Goal: Transaction & Acquisition: Purchase product/service

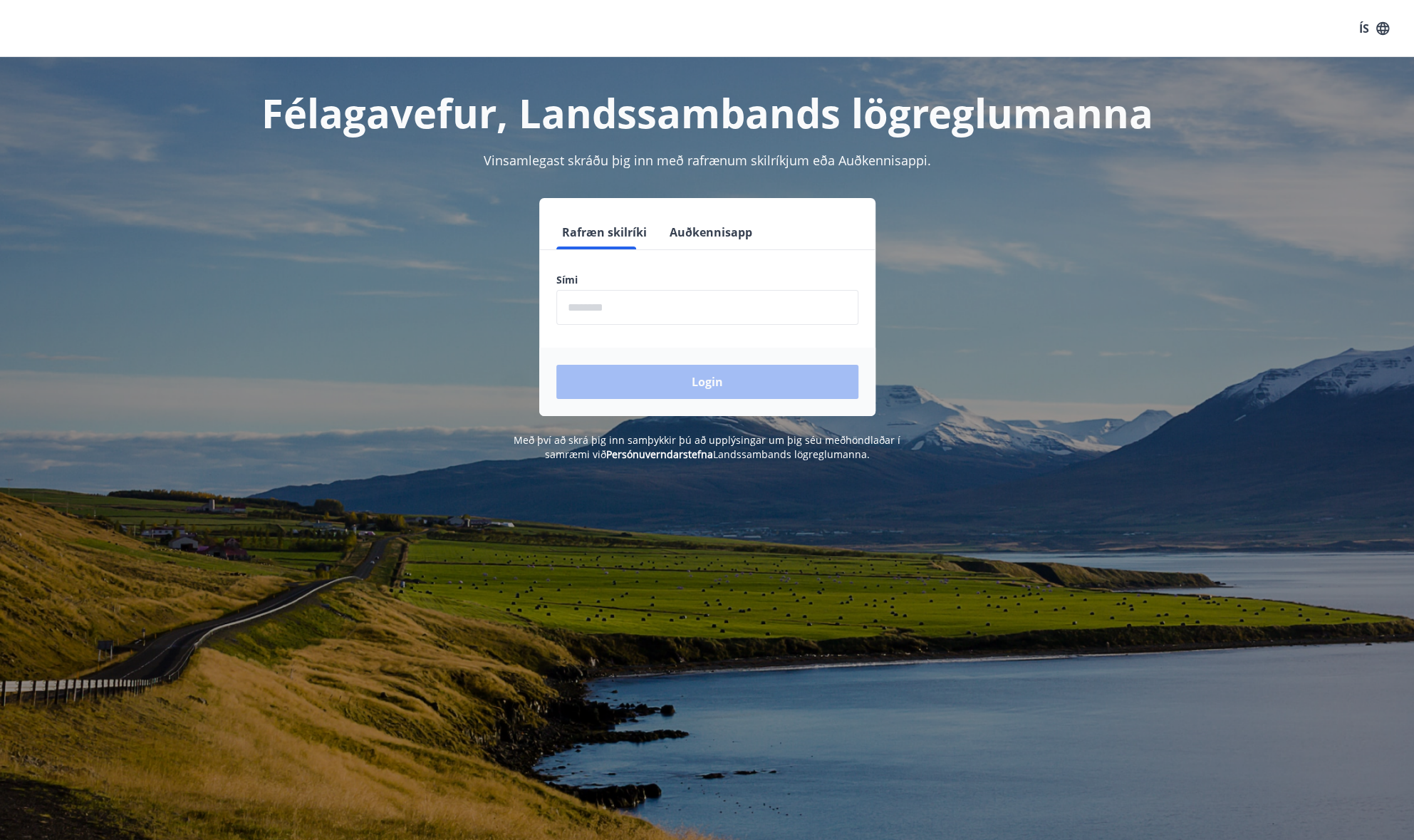
click at [810, 296] on input "phone" at bounding box center [707, 307] width 302 height 35
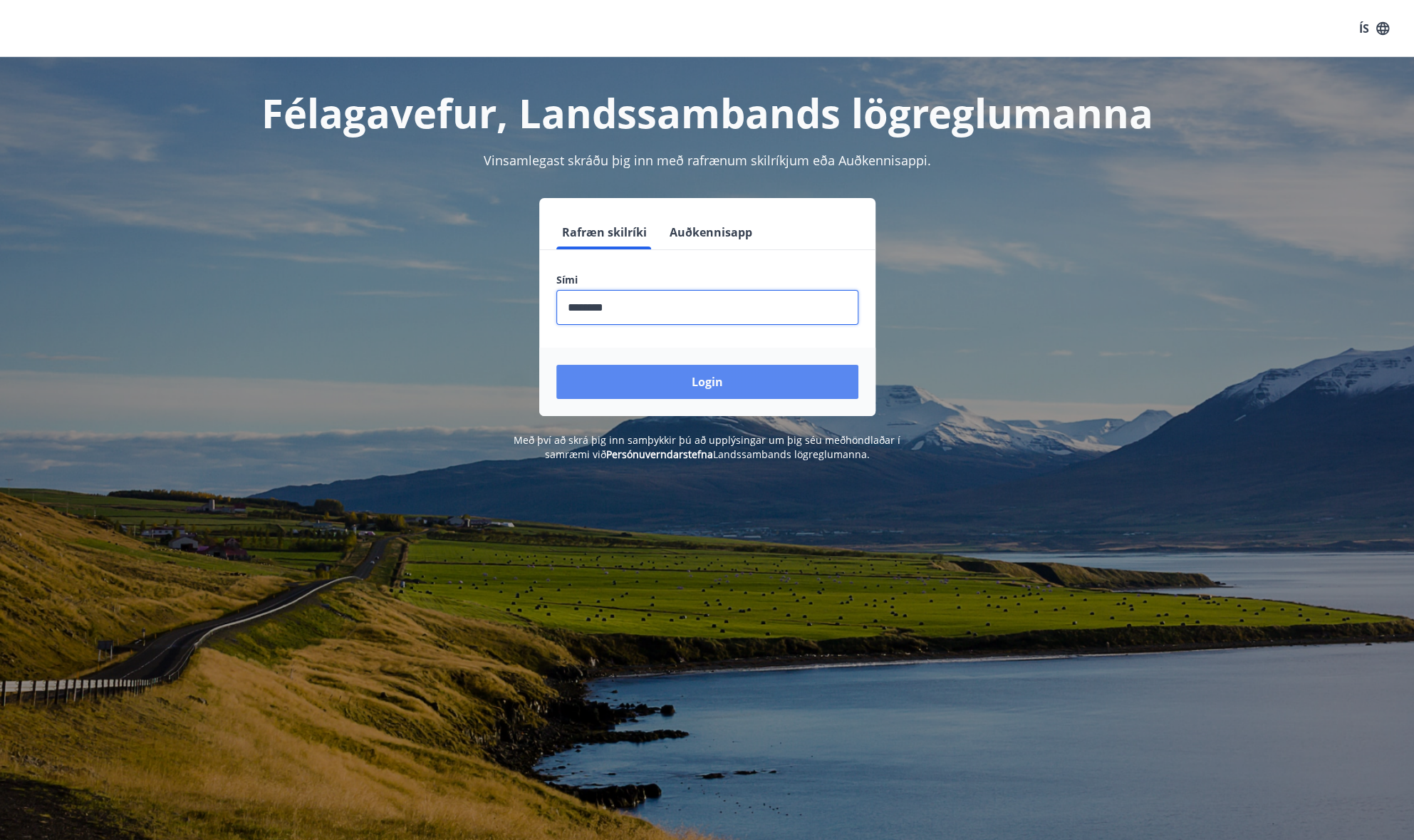
type input "********"
click at [810, 382] on button "Login" at bounding box center [707, 382] width 302 height 34
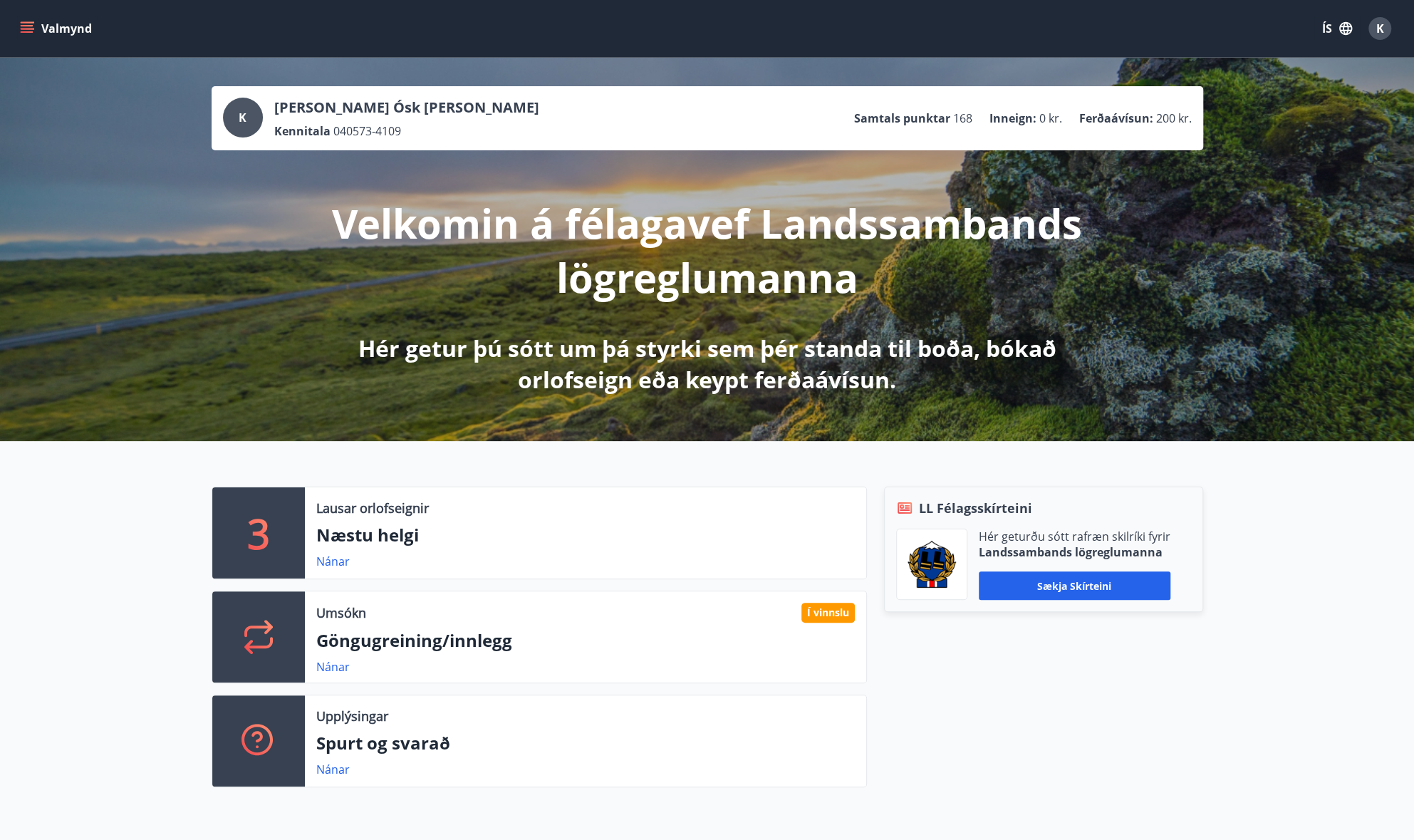
click at [41, 32] on button "Valmynd" at bounding box center [57, 29] width 80 height 26
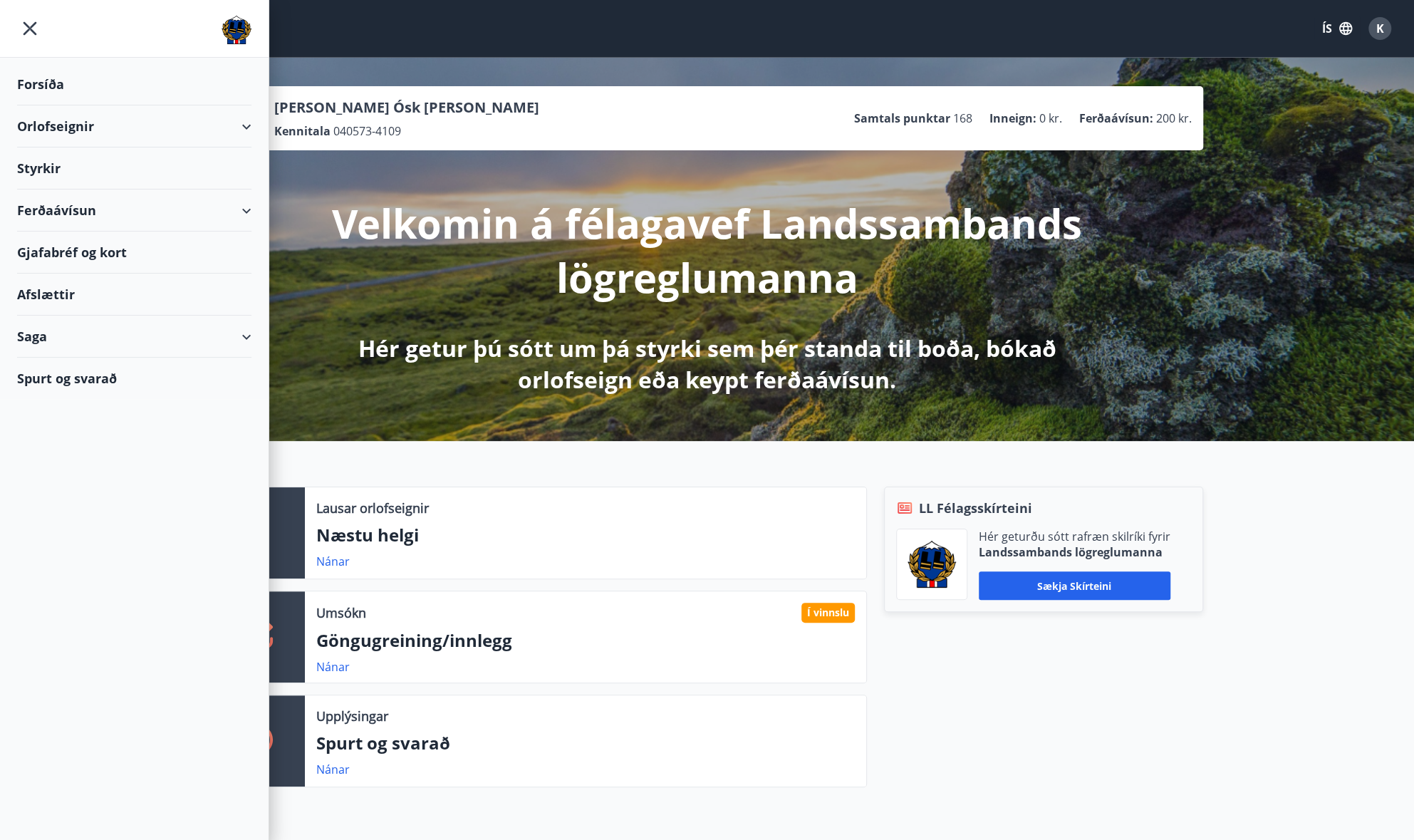
click at [54, 204] on div "Ferðaávísun" at bounding box center [134, 210] width 234 height 42
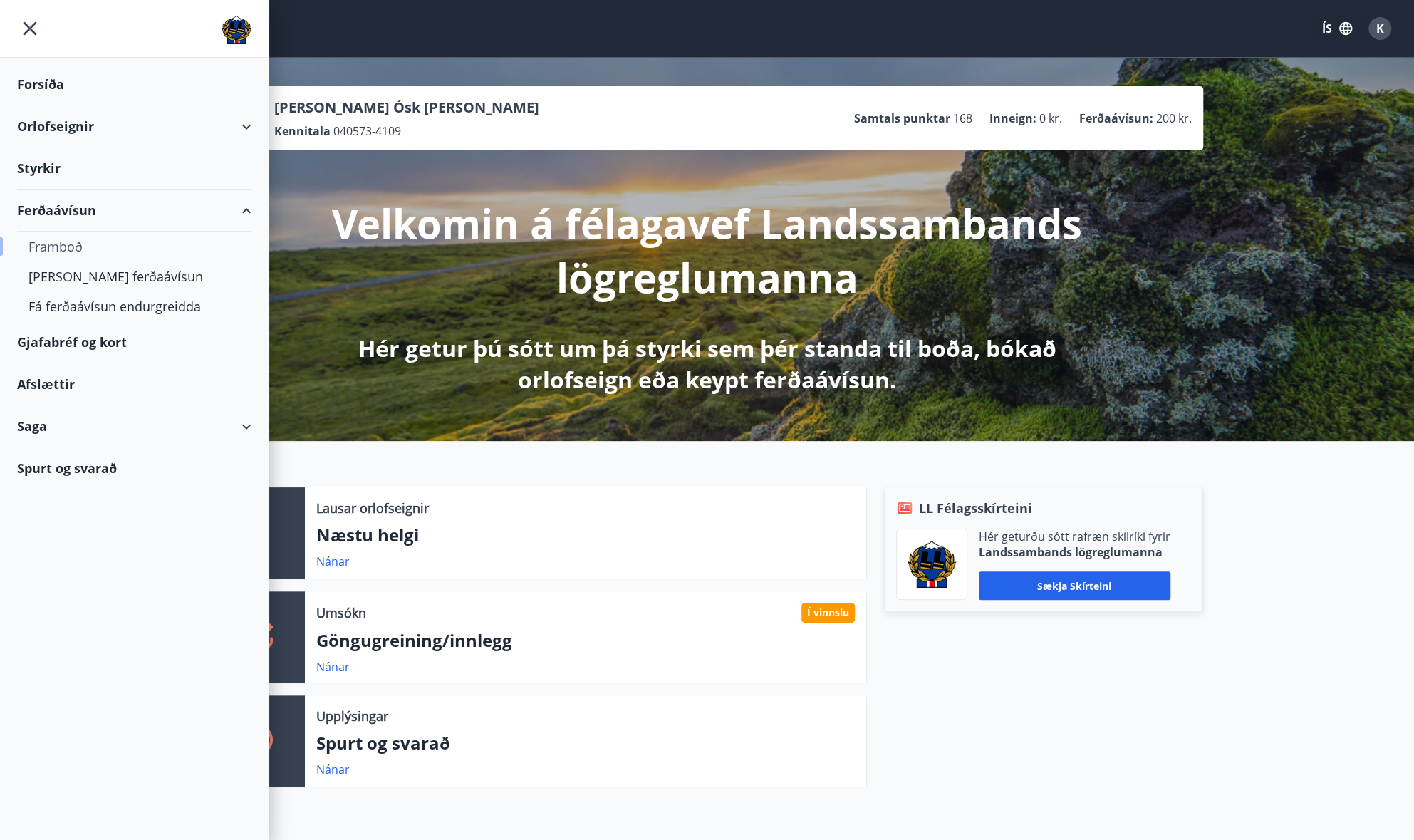
click at [59, 243] on div "Framboð" at bounding box center [134, 247] width 211 height 30
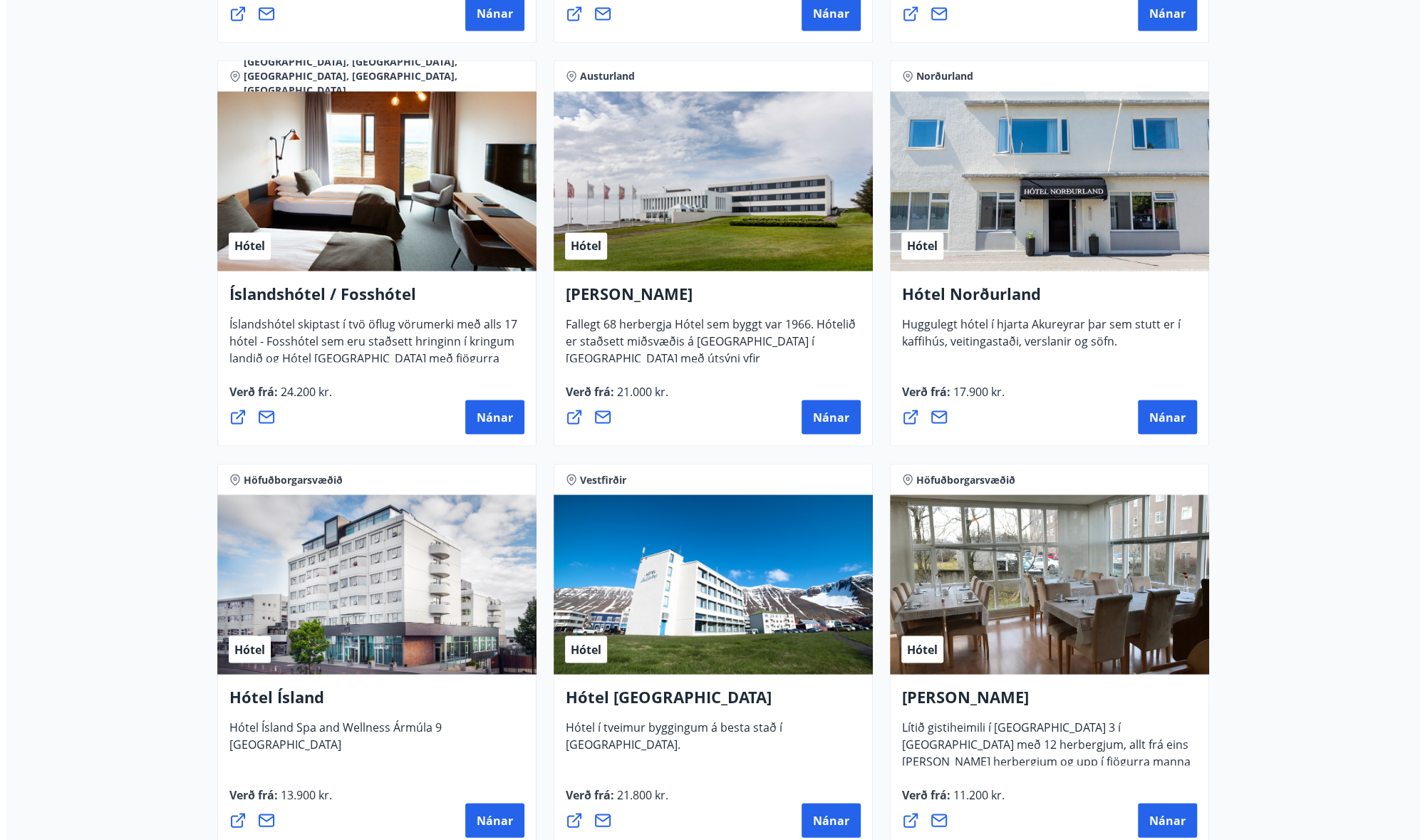
scroll to position [1995, 0]
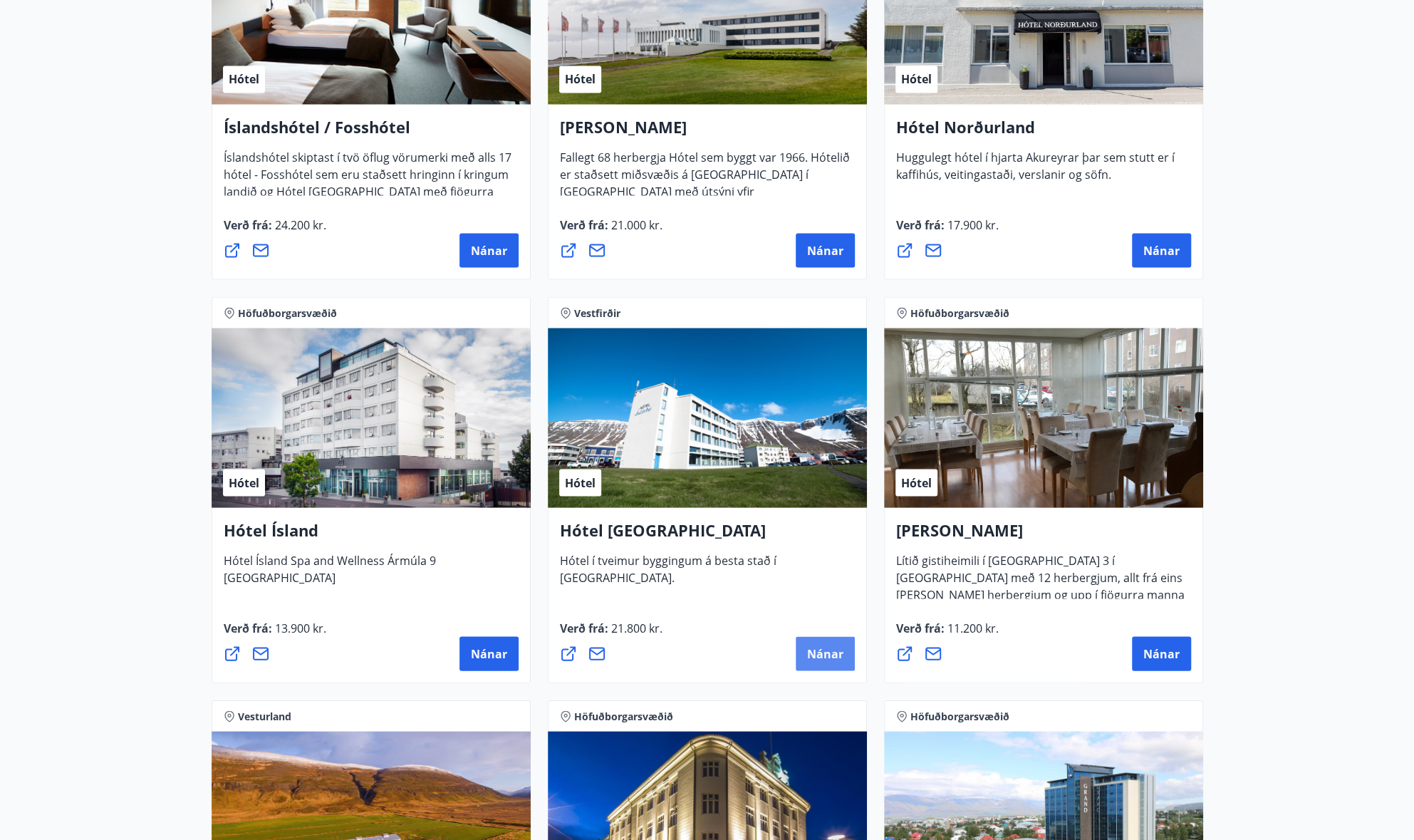
click at [833, 648] on span "Nánar" at bounding box center [825, 654] width 37 height 16
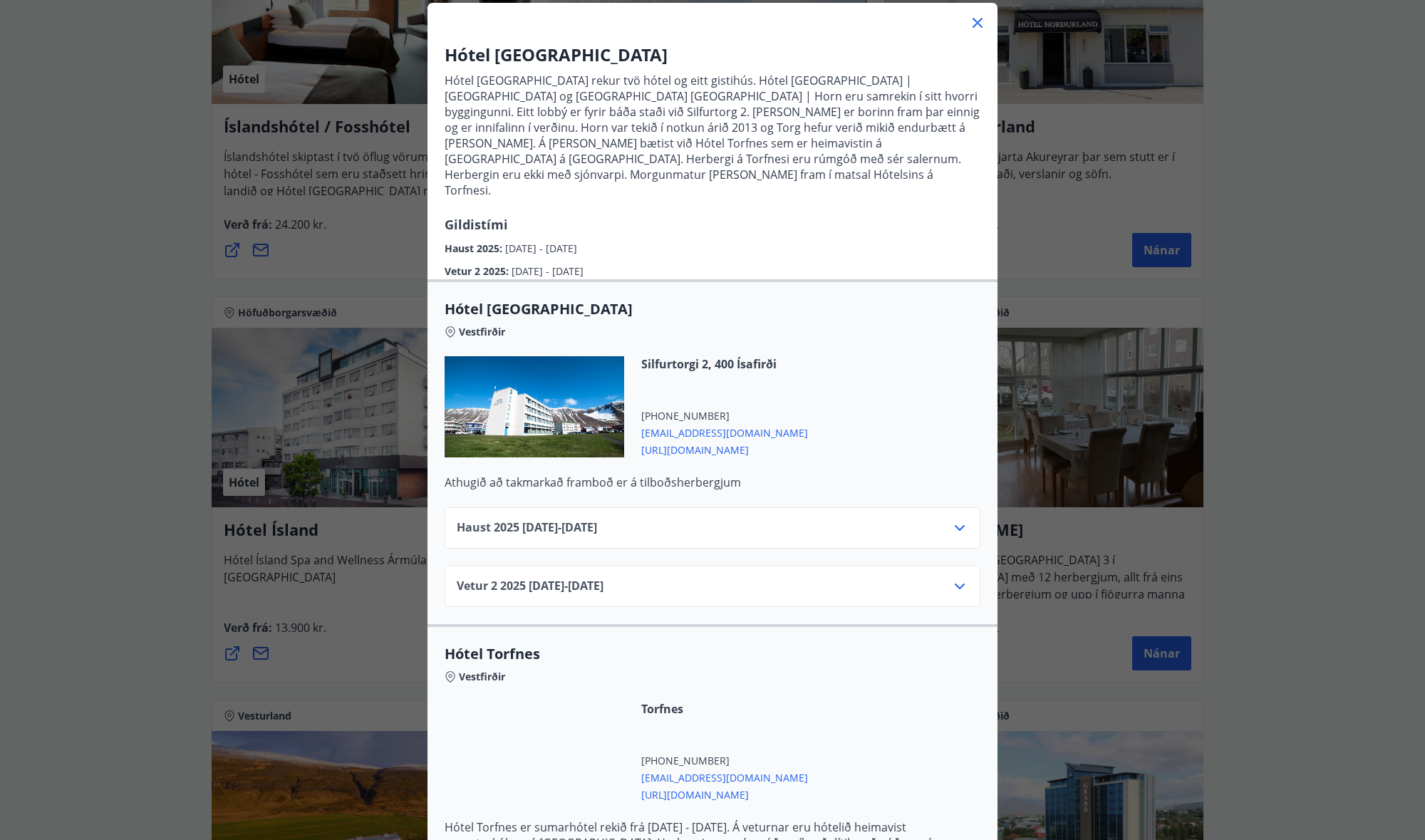
scroll to position [104, 0]
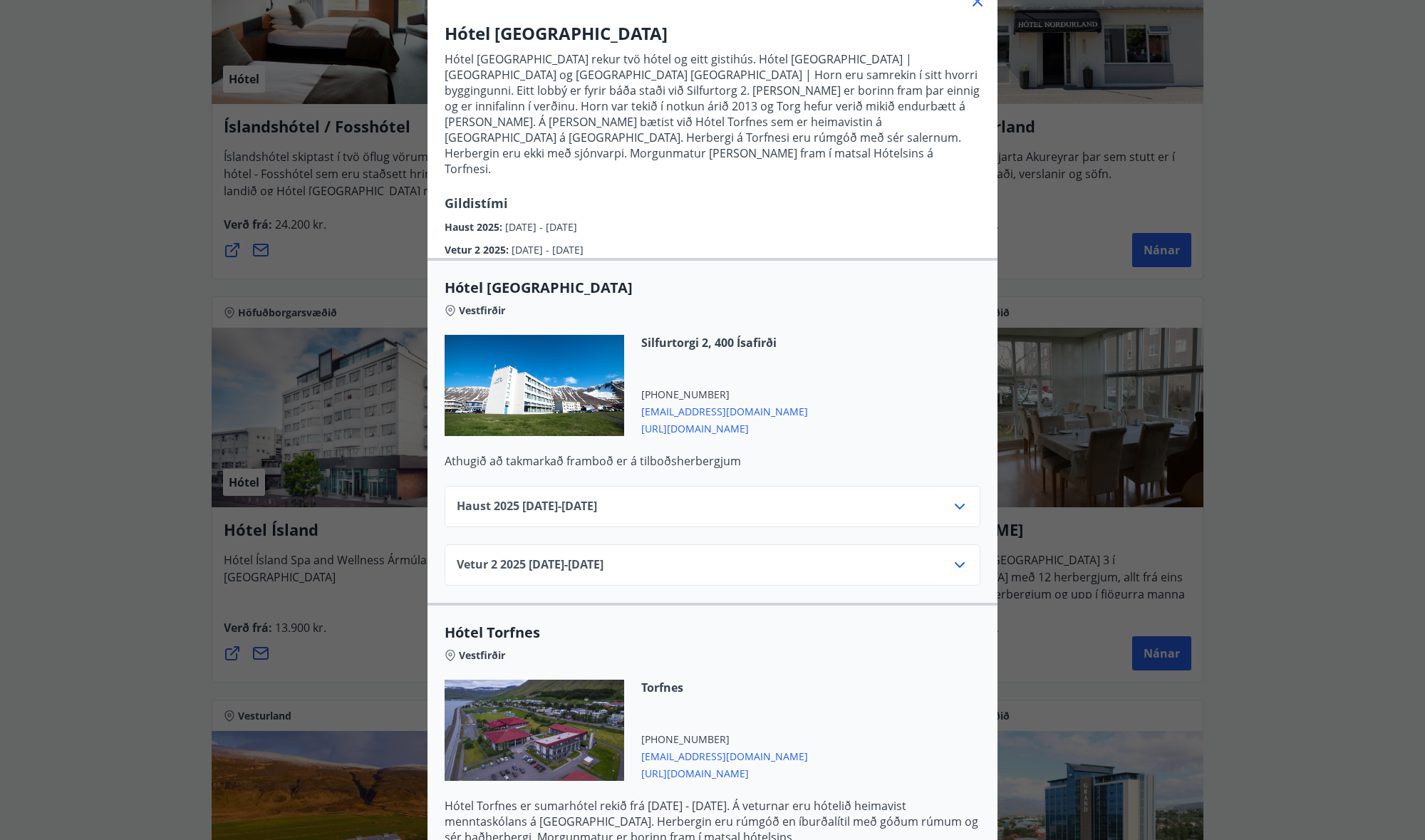
click at [953, 556] on icon at bounding box center [960, 565] width 17 height 17
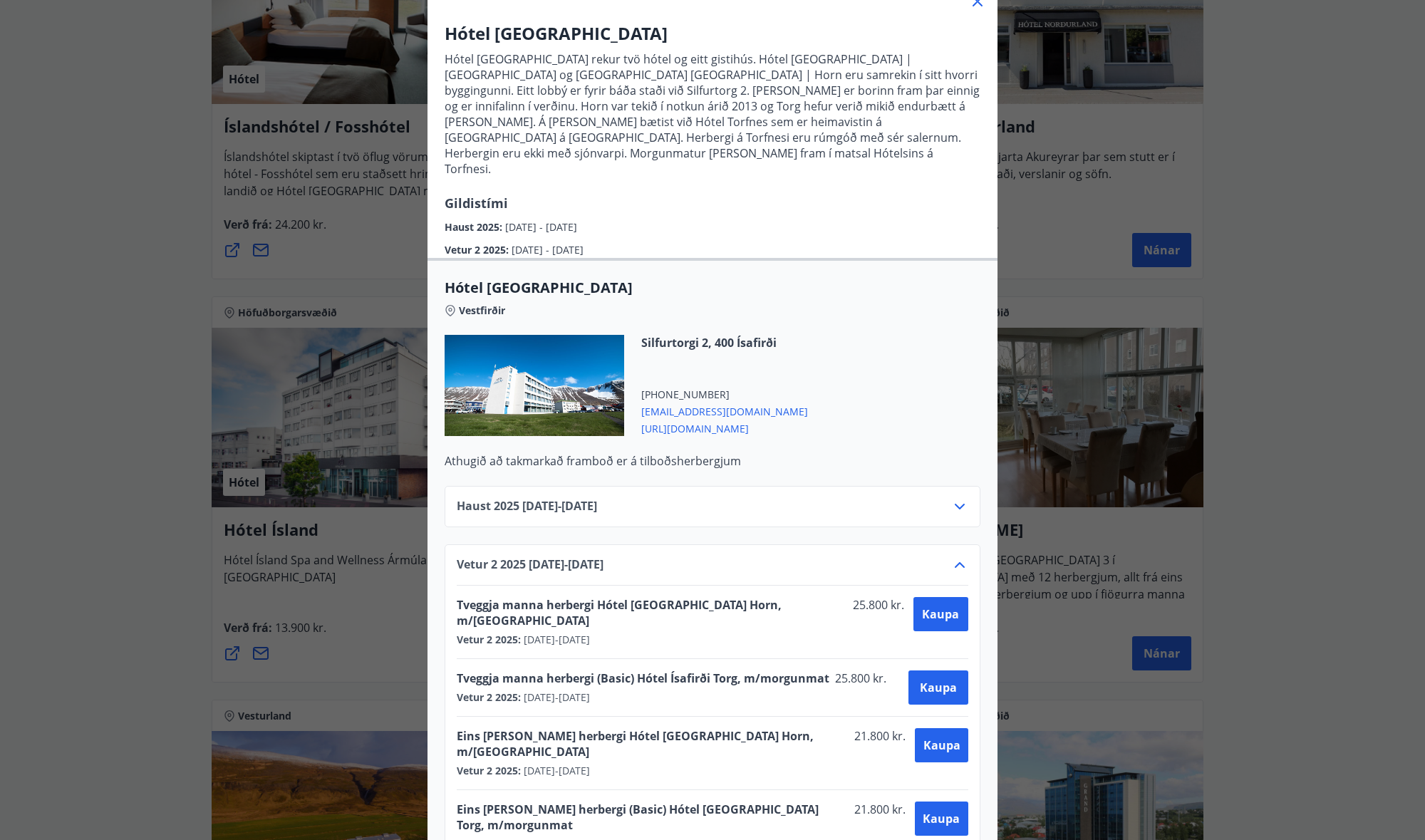
scroll to position [271, 0]
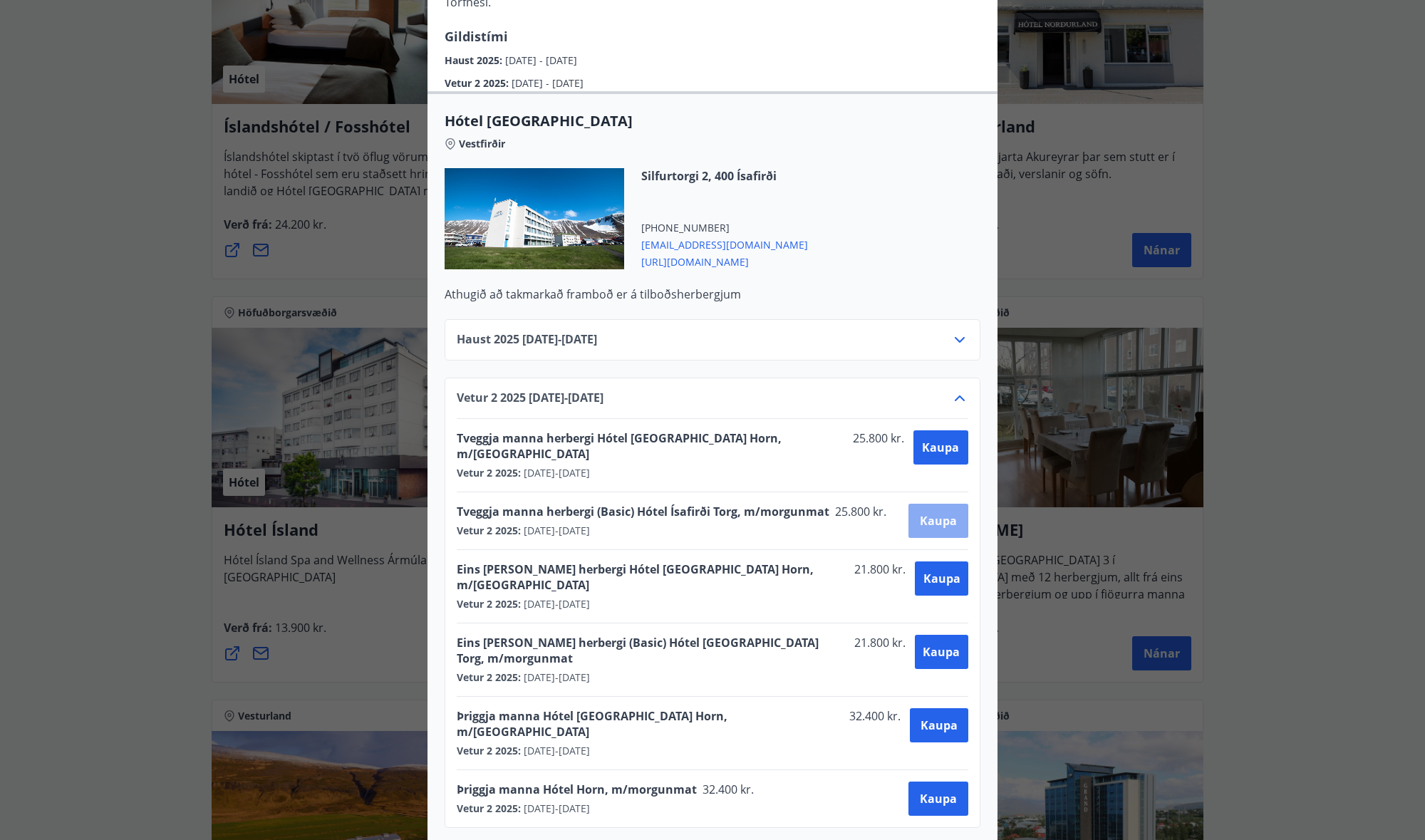
click at [953, 504] on button "Kaupa" at bounding box center [938, 521] width 60 height 34
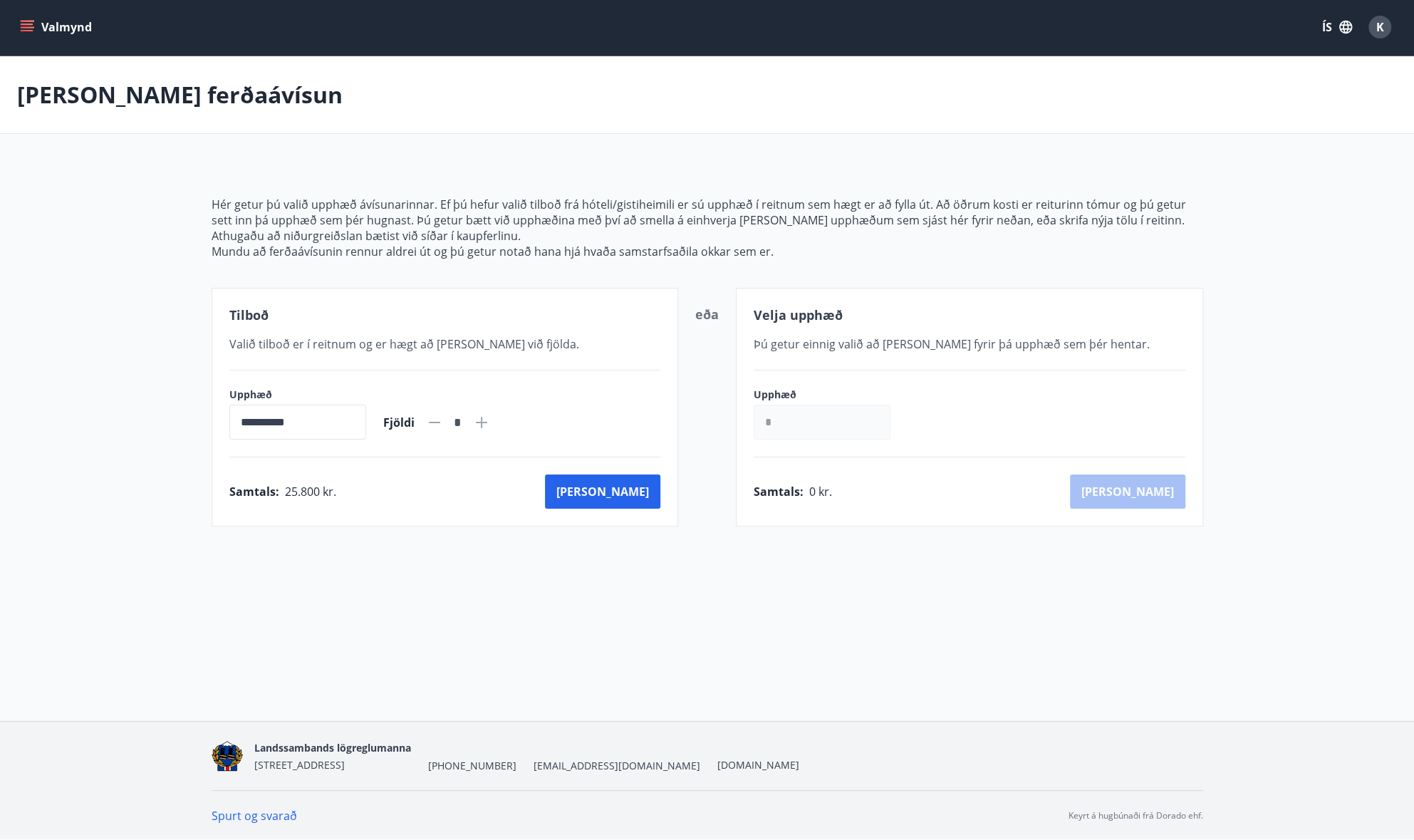
click at [1382, 22] on span "K" at bounding box center [1380, 27] width 8 height 16
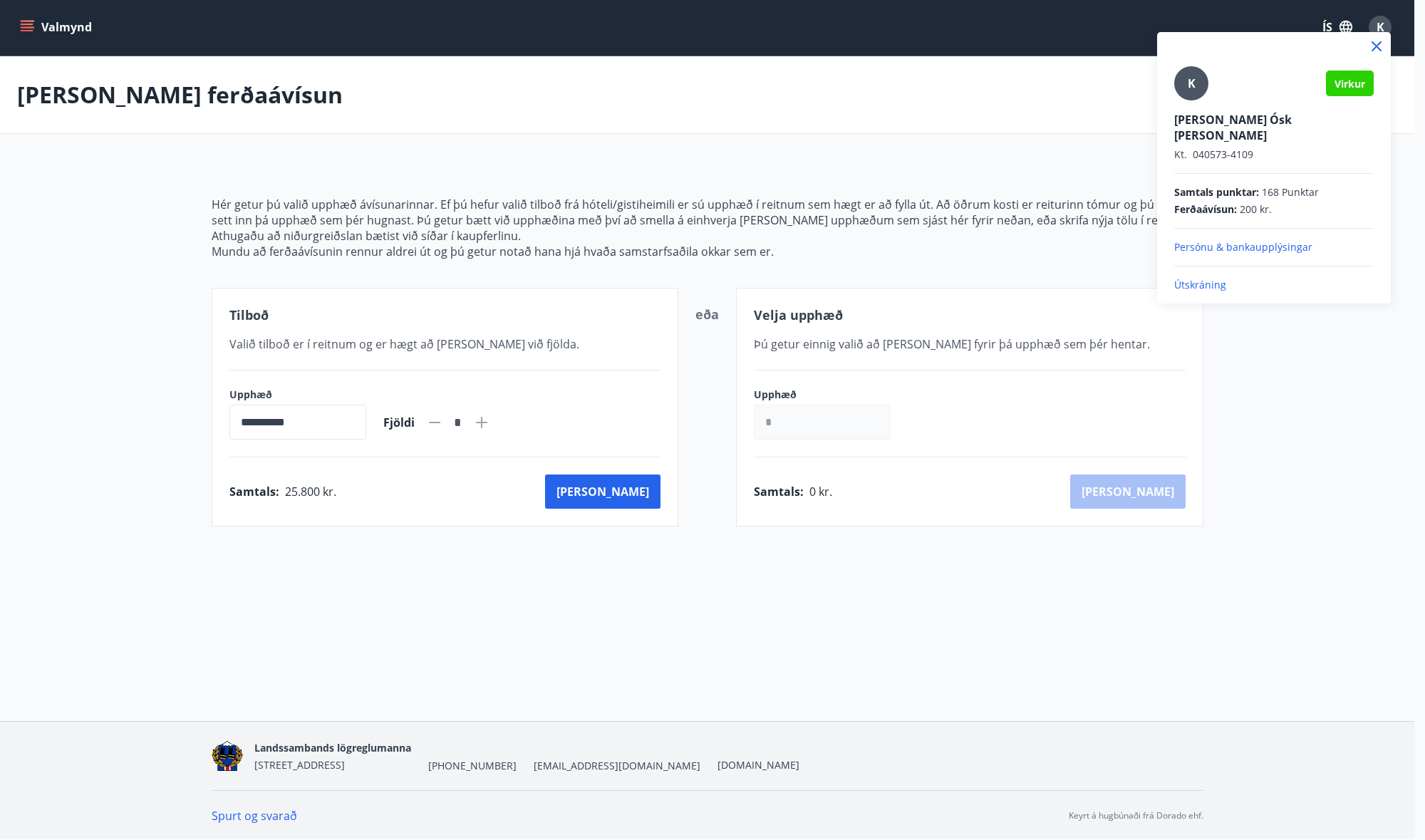
click at [1221, 278] on p "Útskráning" at bounding box center [1274, 285] width 199 height 14
